Goal: Task Accomplishment & Management: Use online tool/utility

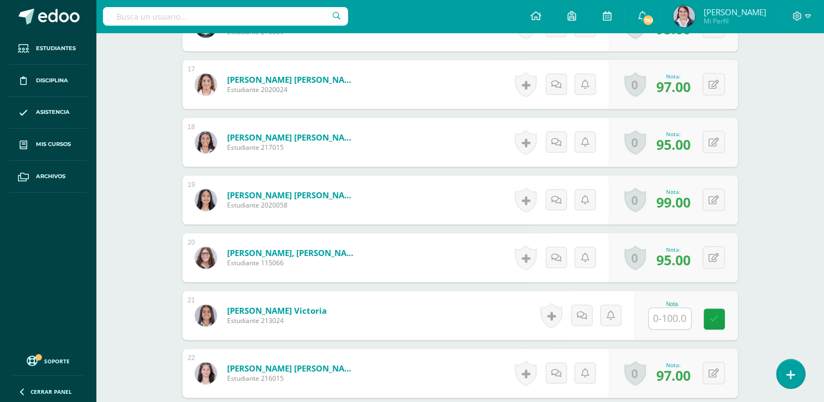
scroll to position [1242, 0]
click at [668, 315] on input "text" at bounding box center [676, 318] width 44 height 22
type input "100"
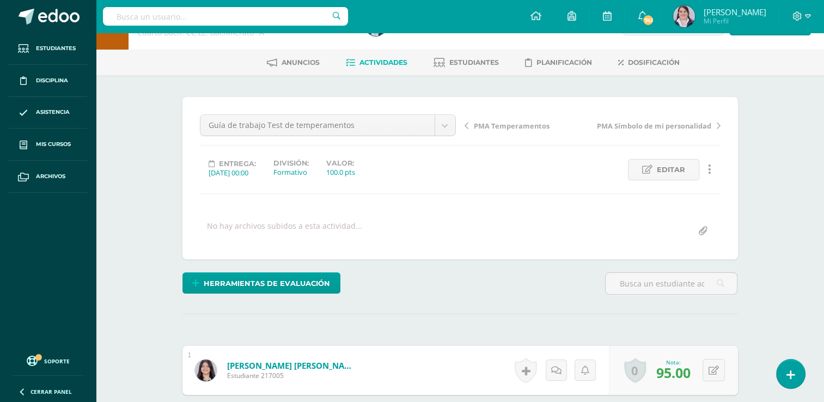
scroll to position [0, 0]
